Goal: Complete application form

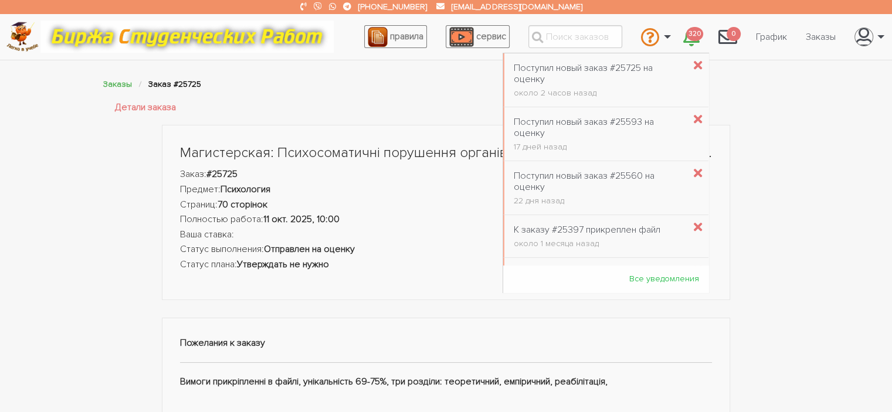
click at [693, 46] on icon "\a \a 320\a" at bounding box center [691, 37] width 16 height 19
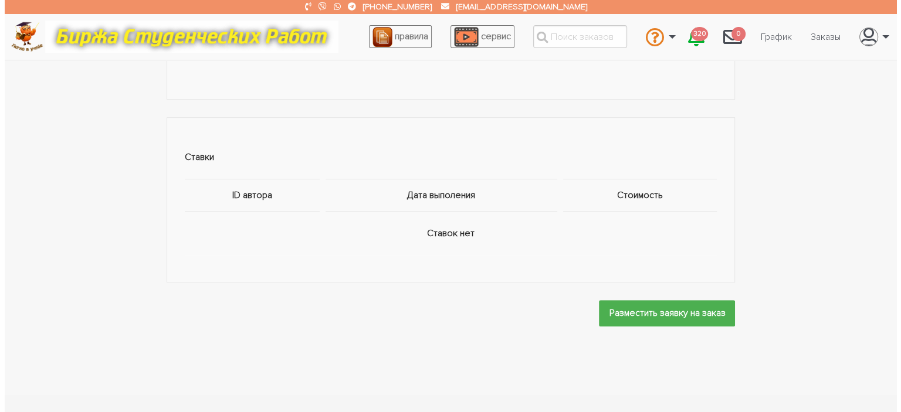
scroll to position [651, 0]
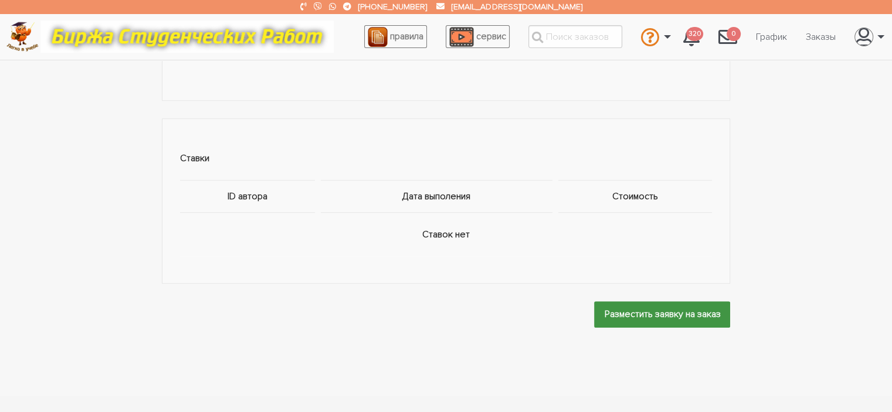
click at [711, 302] on input "Разместить заявку на заказ" at bounding box center [662, 314] width 136 height 26
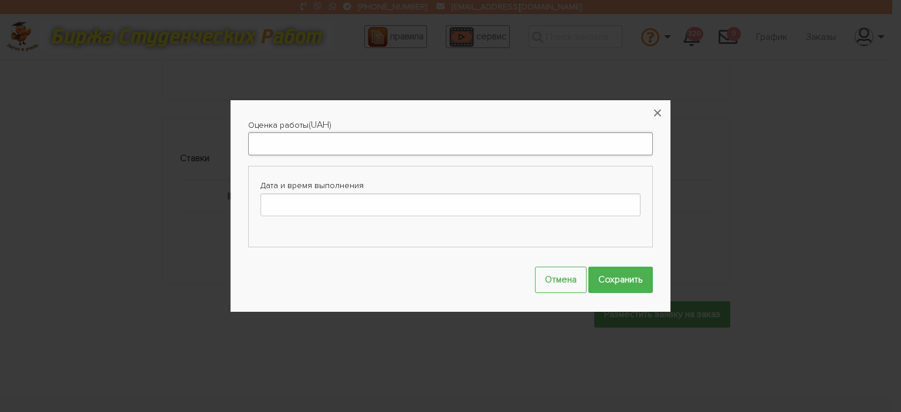
click at [414, 145] on input "Оценка работы" at bounding box center [450, 144] width 405 height 23
type input "3000"
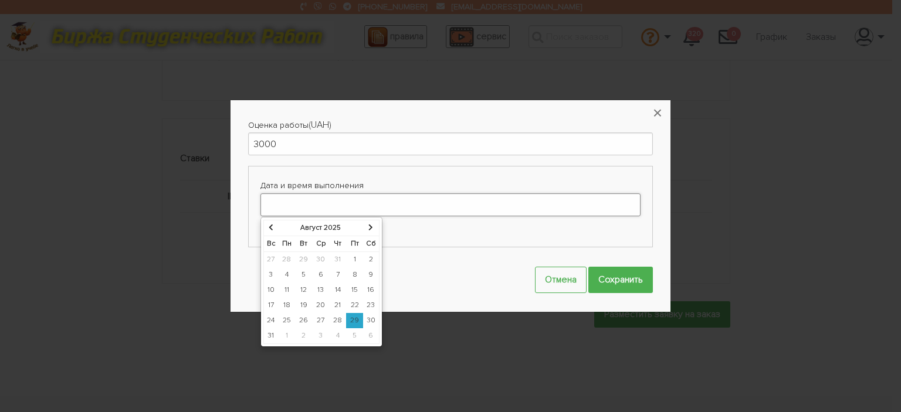
click at [380, 198] on input "Дата и время выполнения" at bounding box center [450, 205] width 380 height 23
click at [369, 231] on icon at bounding box center [370, 227] width 5 height 7
click at [369, 231] on icon at bounding box center [371, 227] width 5 height 7
click at [357, 279] on td "10" at bounding box center [355, 274] width 16 height 15
type input "[DATE] 00:00"
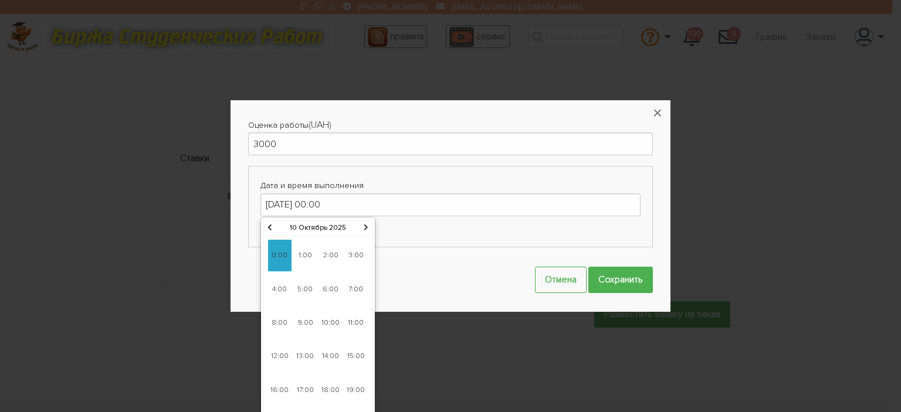
click at [286, 261] on span "0:00" at bounding box center [279, 256] width 23 height 32
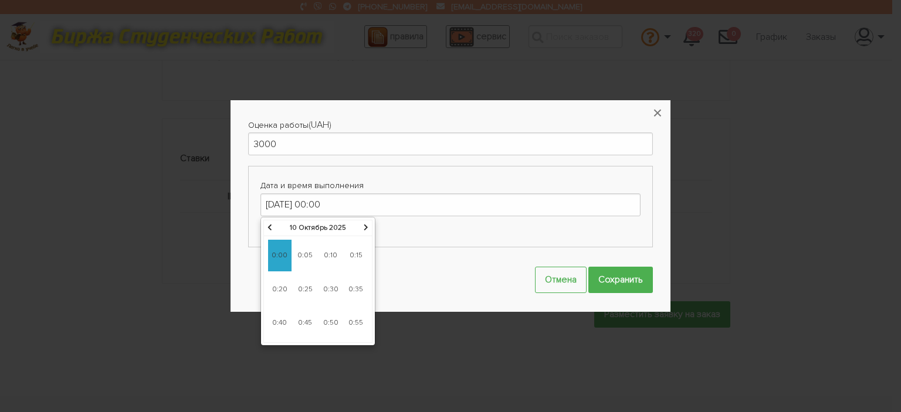
click at [286, 261] on span "0:00" at bounding box center [279, 256] width 23 height 32
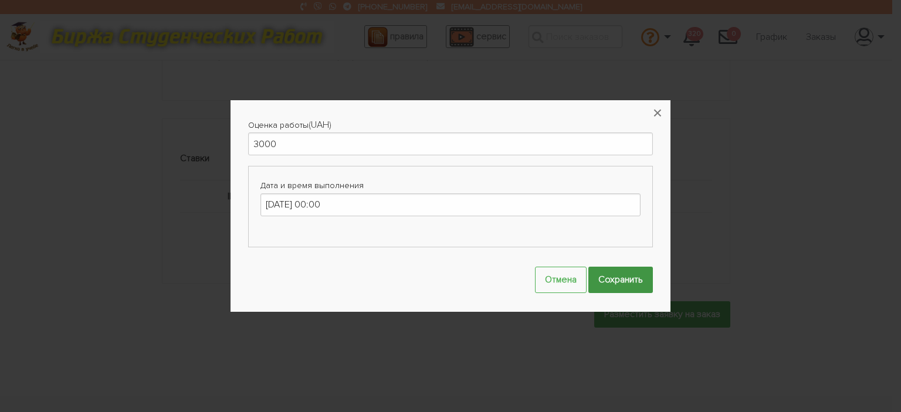
click at [605, 281] on input "Сохранить" at bounding box center [620, 280] width 65 height 26
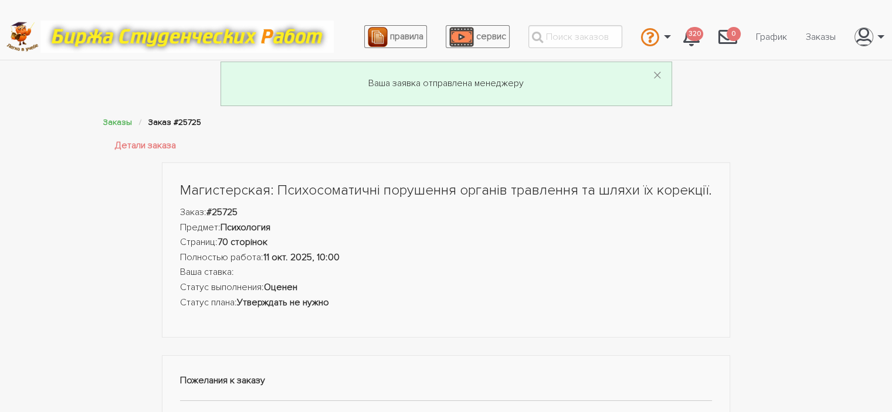
scroll to position [0, 0]
